Goal: Find specific page/section: Find specific page/section

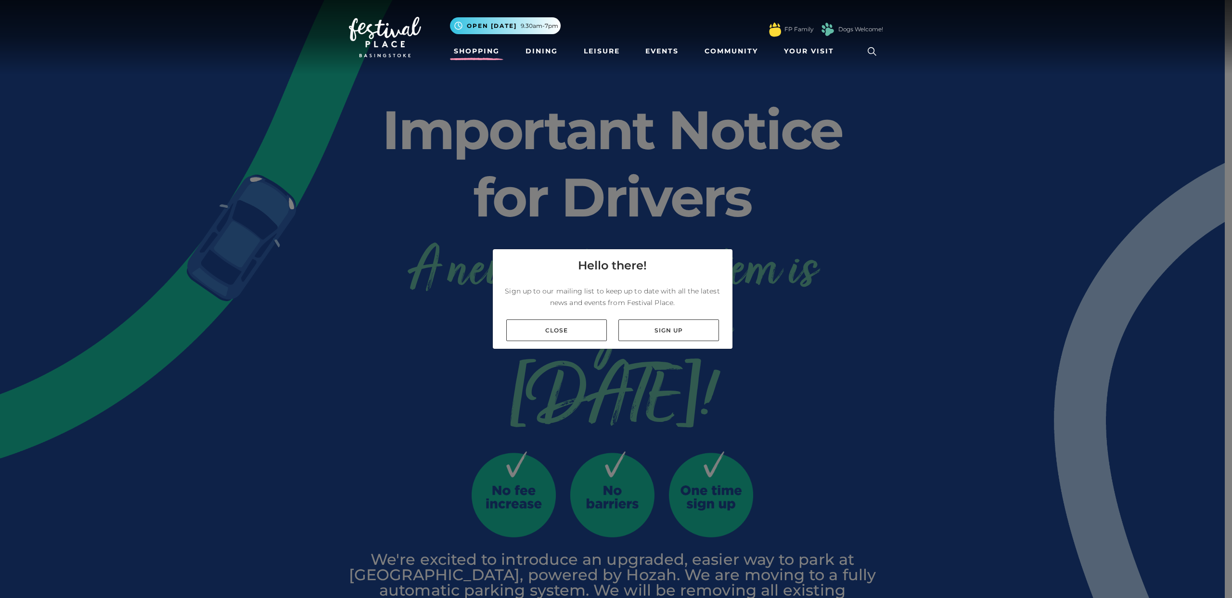
click at [489, 48] on link "Shopping" at bounding box center [476, 51] width 53 height 18
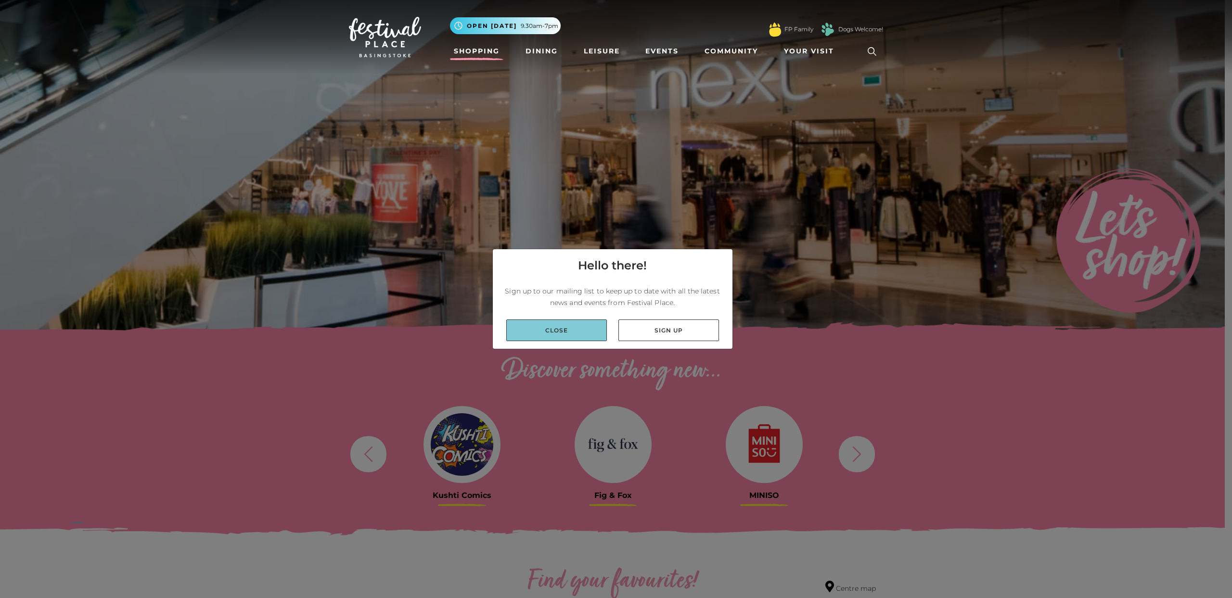
click at [575, 319] on div "Close Sign up" at bounding box center [613, 330] width 240 height 37
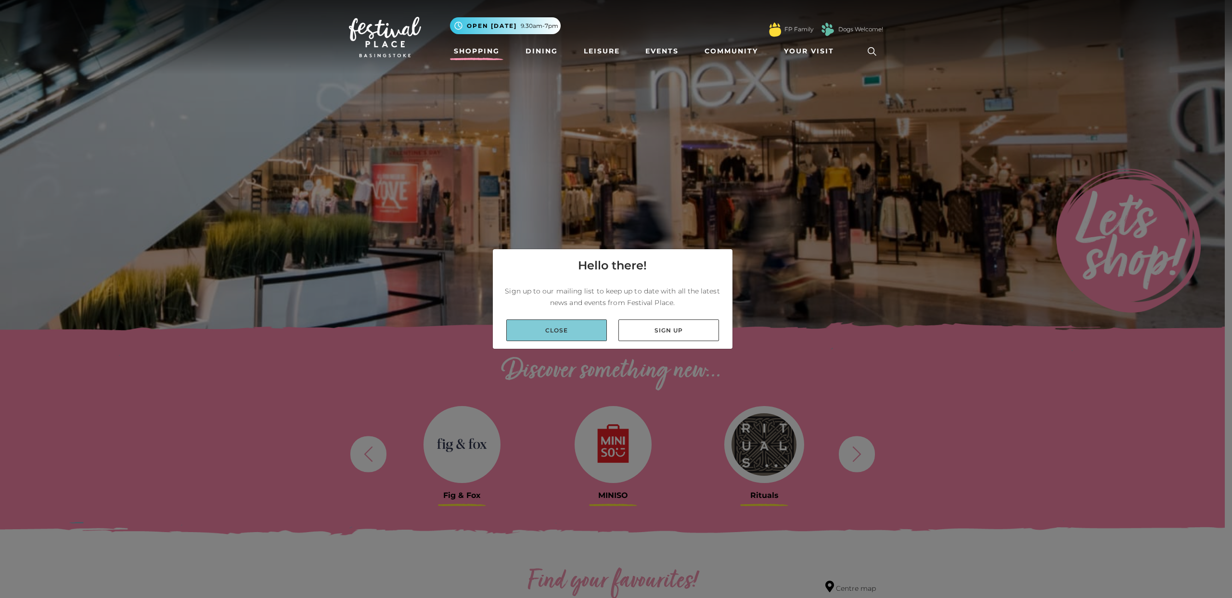
click at [571, 329] on link "Close" at bounding box center [556, 331] width 101 height 22
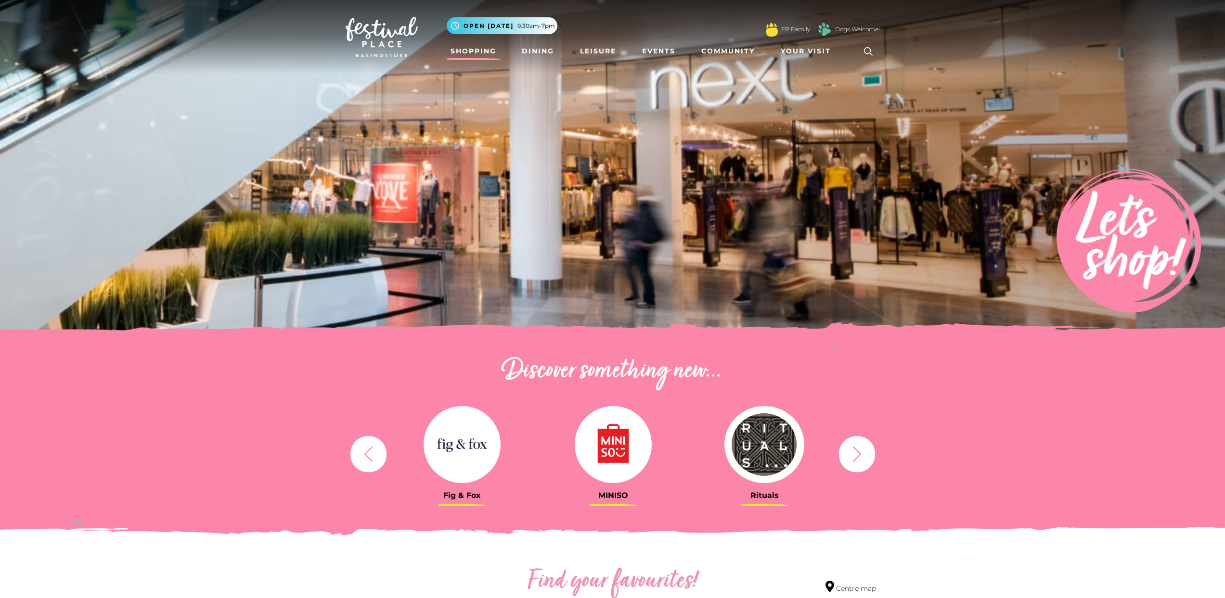
click at [603, 435] on img at bounding box center [613, 444] width 77 height 77
